Goal: Task Accomplishment & Management: Use online tool/utility

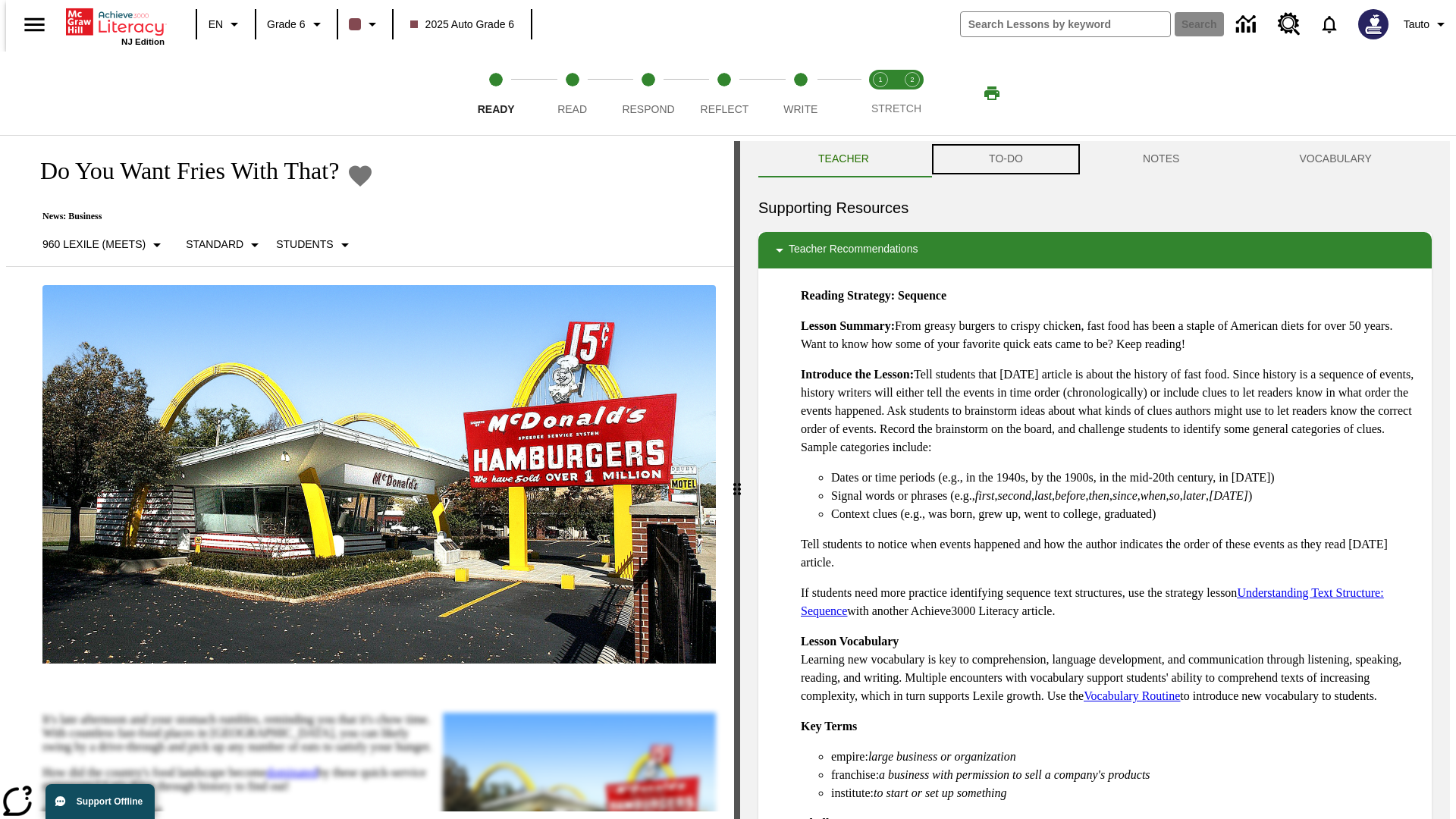
click at [1005, 159] on button "TO-DO" at bounding box center [1006, 159] width 154 height 36
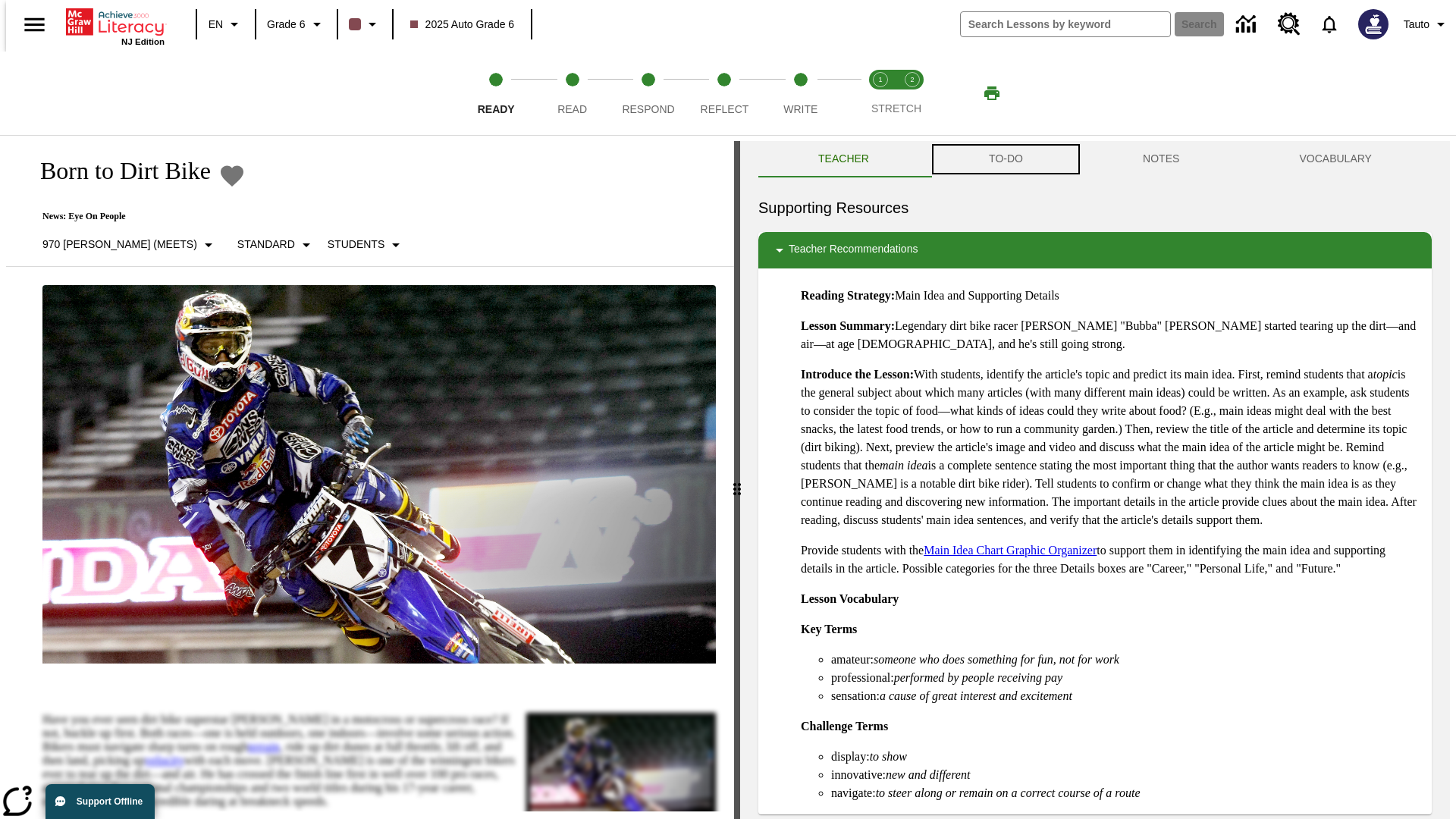
click at [1005, 159] on button "TO-DO" at bounding box center [1006, 159] width 154 height 36
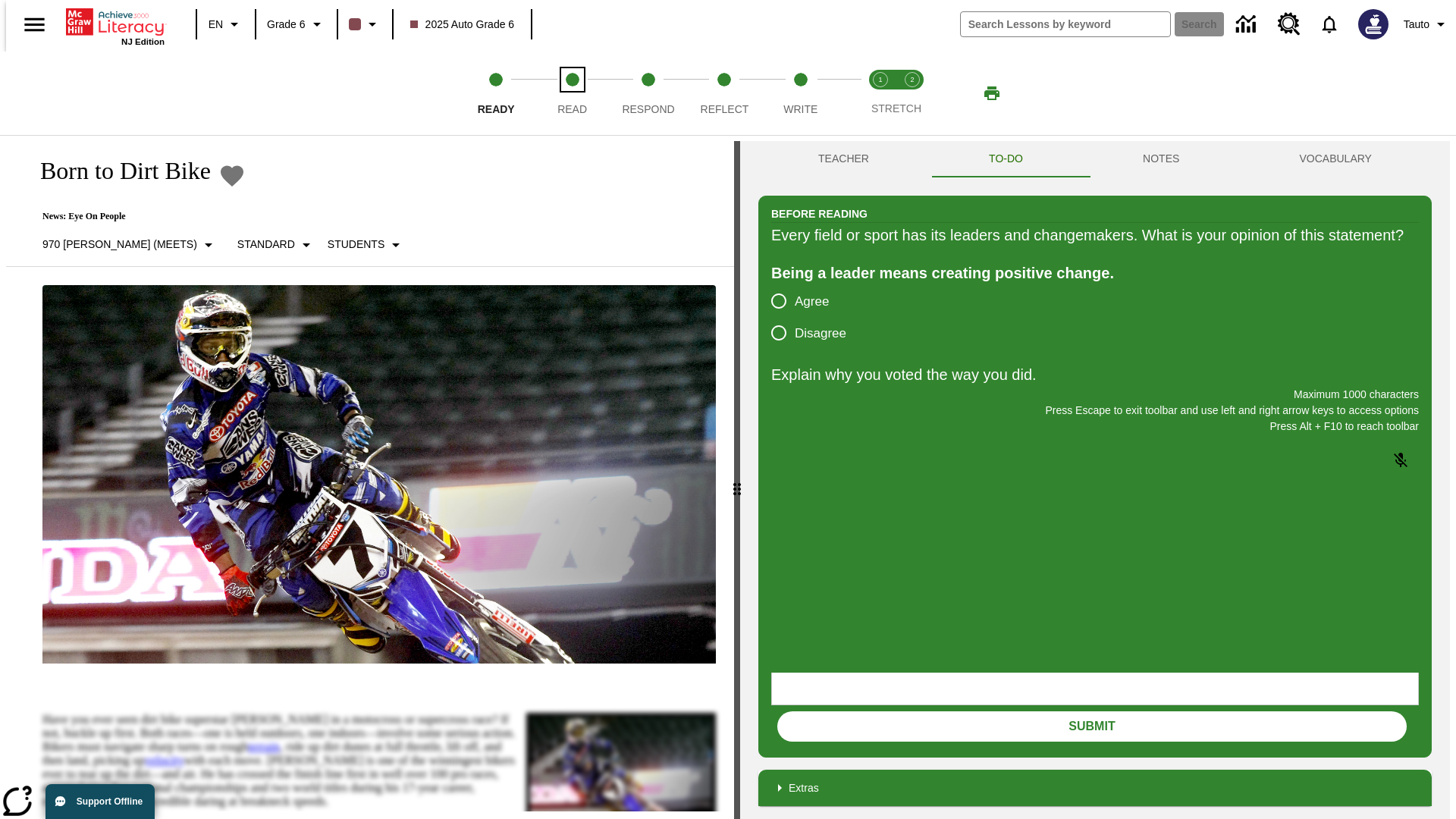
click at [572, 93] on span "Read" at bounding box center [573, 103] width 30 height 27
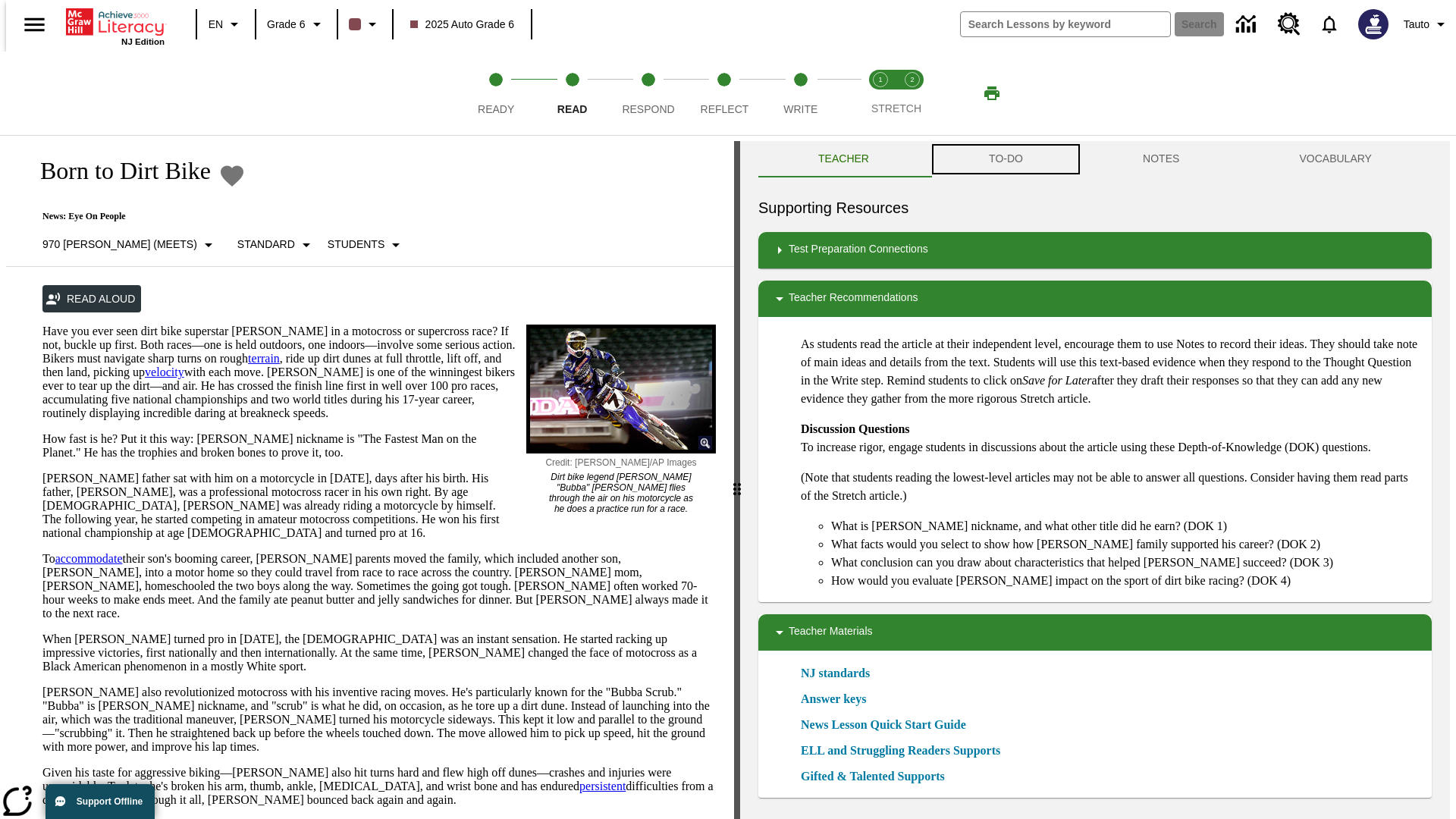
scroll to position [1, 0]
click at [1005, 159] on button "TO-DO" at bounding box center [1006, 159] width 154 height 36
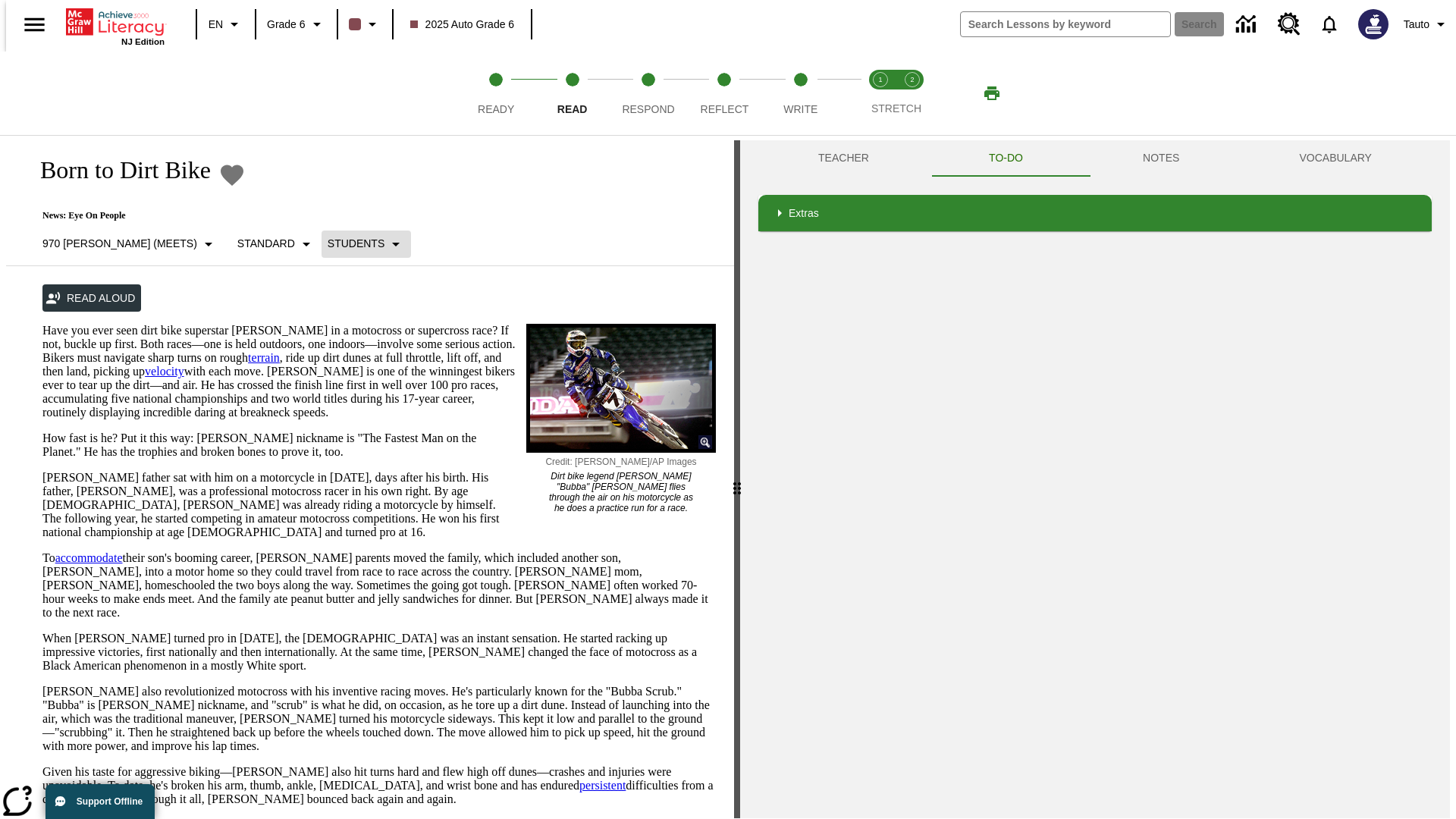
click at [327, 243] on p "Students" at bounding box center [356, 243] width 57 height 16
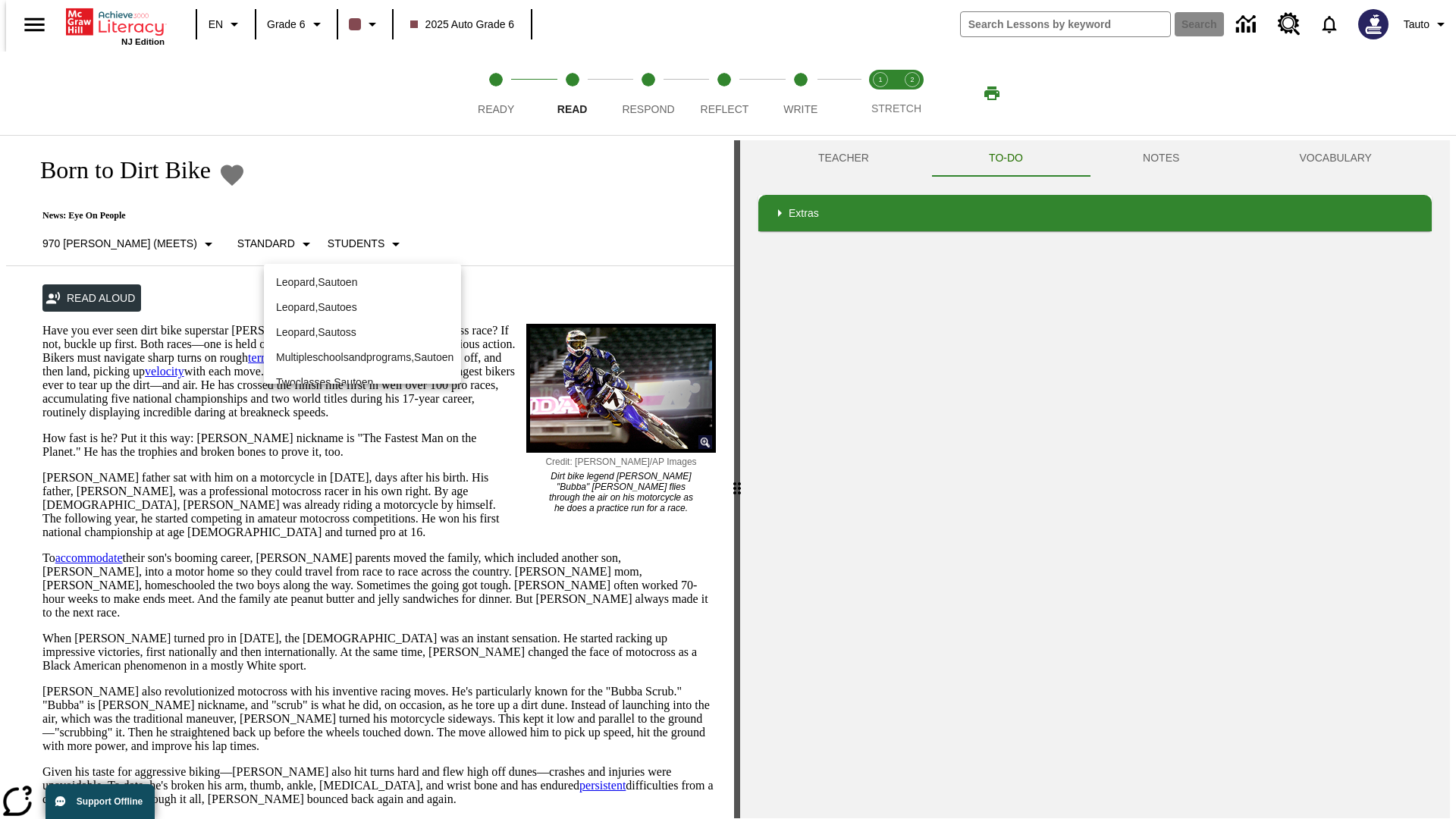
click at [350, 275] on p "Leopard , Sautoen" at bounding box center [363, 283] width 173 height 16
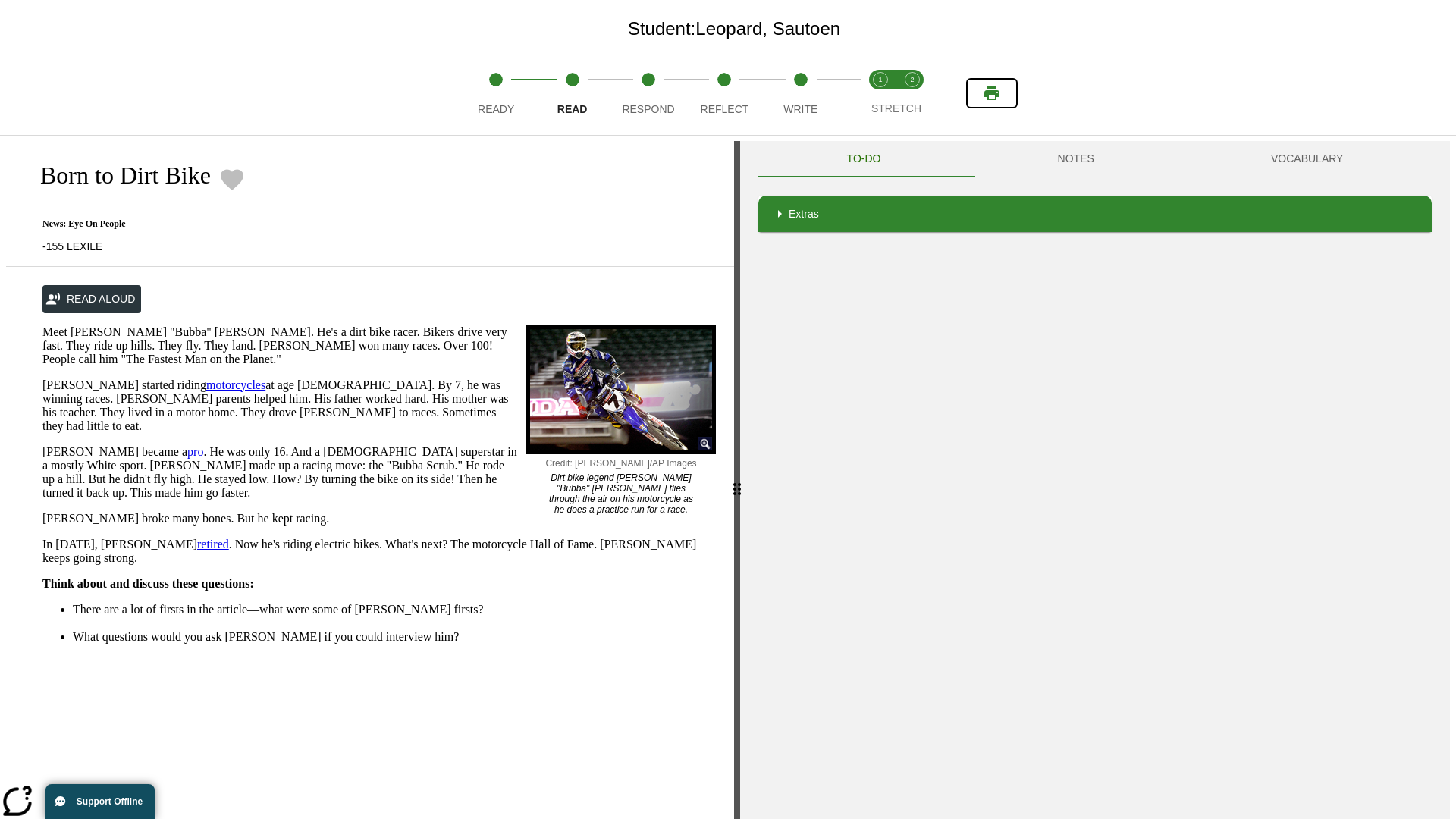
click at [992, 93] on icon "Print" at bounding box center [991, 93] width 15 height 13
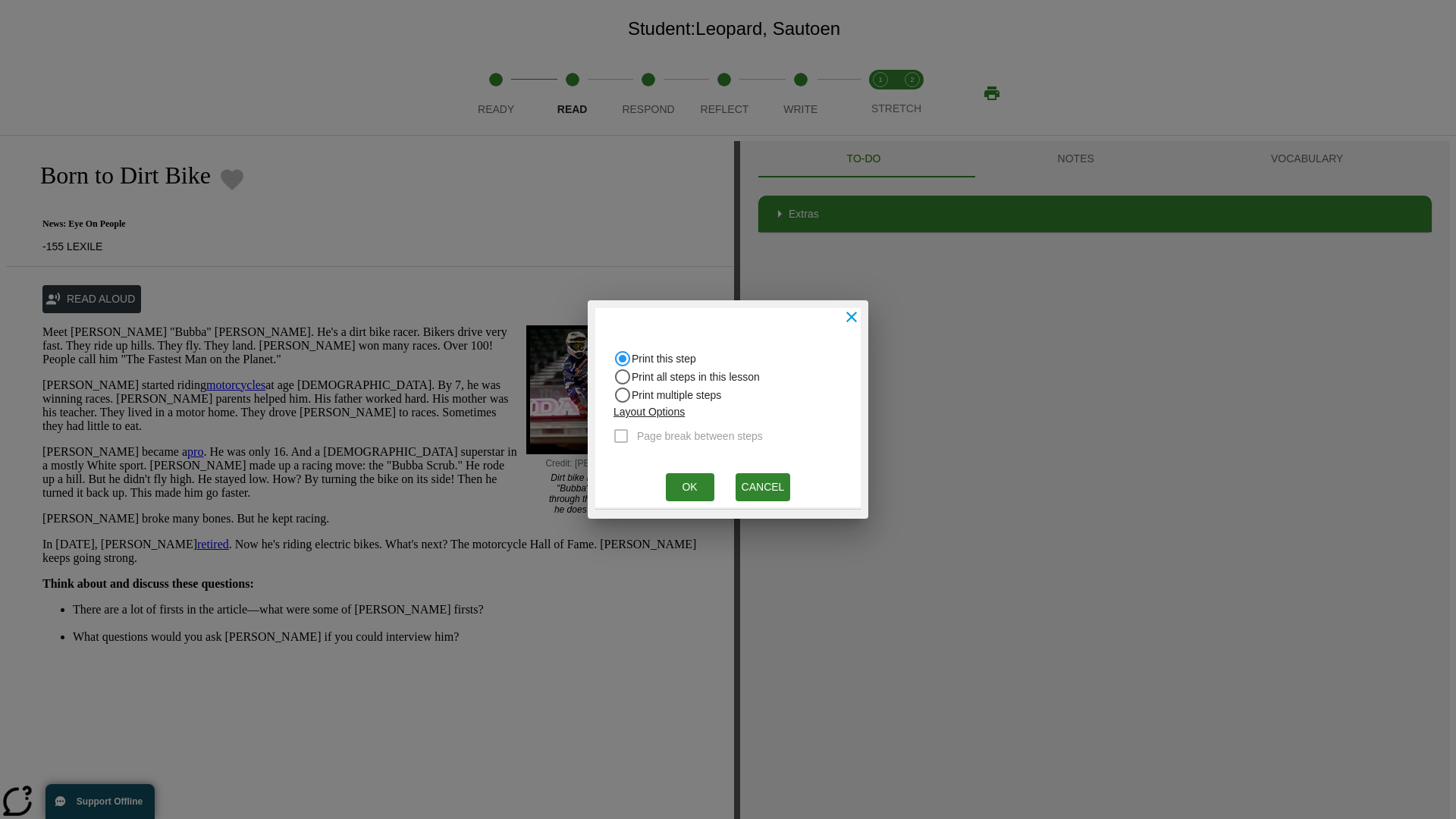
click at [623, 367] on input "Print all steps in this lesson" at bounding box center [622, 358] width 18 height 18
radio input "true"
radio input "false"
checkbox input "true"
click at [690, 487] on button "Ok" at bounding box center [690, 488] width 49 height 28
